Goal: Task Accomplishment & Management: Manage account settings

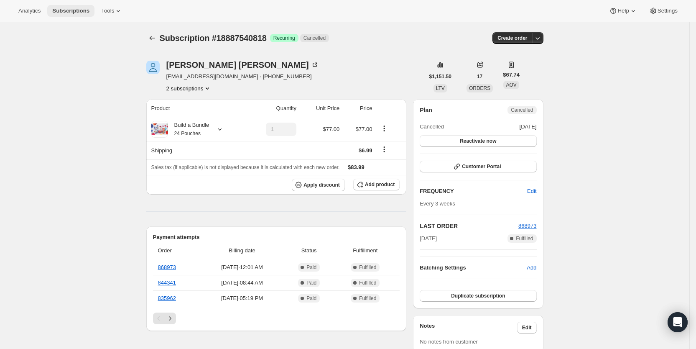
drag, startPoint x: 0, startPoint y: 0, endPoint x: 70, endPoint y: 11, distance: 70.7
click at [70, 11] on span "Subscriptions" at bounding box center [70, 11] width 37 height 7
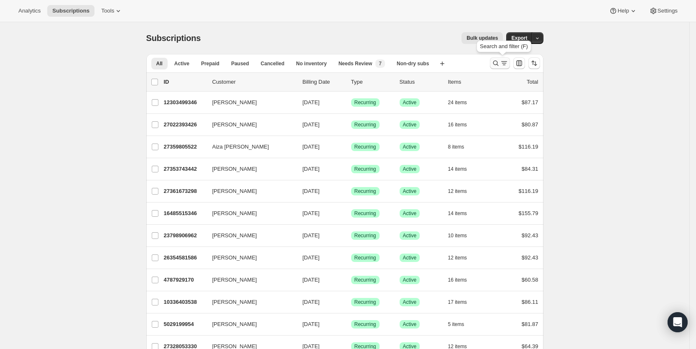
click at [505, 64] on icon "Search and filter results" at bounding box center [504, 63] width 8 height 8
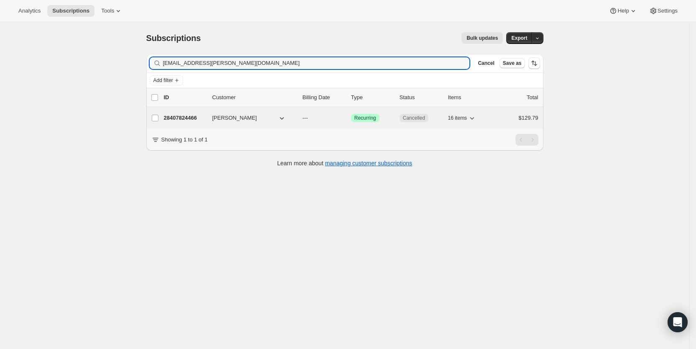
type input "[EMAIL_ADDRESS][PERSON_NAME][DOMAIN_NAME]"
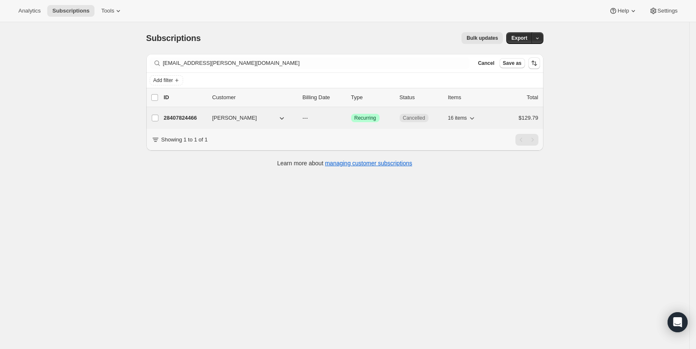
click at [312, 114] on p "---" at bounding box center [324, 118] width 42 height 8
